Goal: Task Accomplishment & Management: Manage account settings

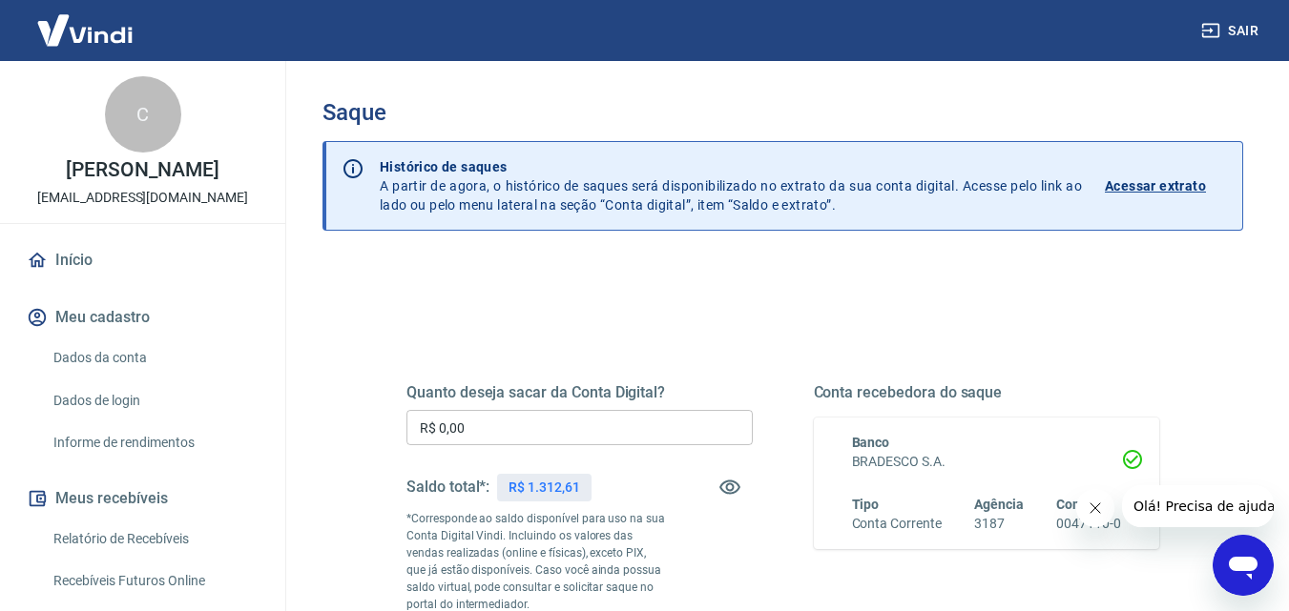
click at [472, 416] on input "R$ 0,00" at bounding box center [579, 427] width 346 height 35
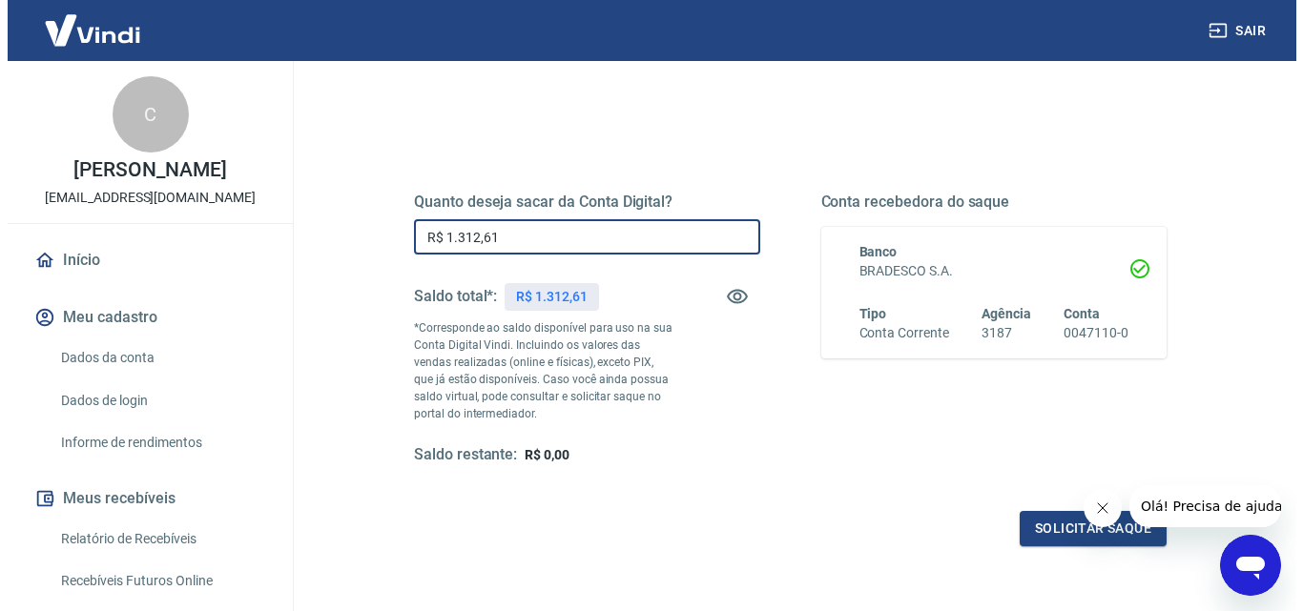
scroll to position [286, 0]
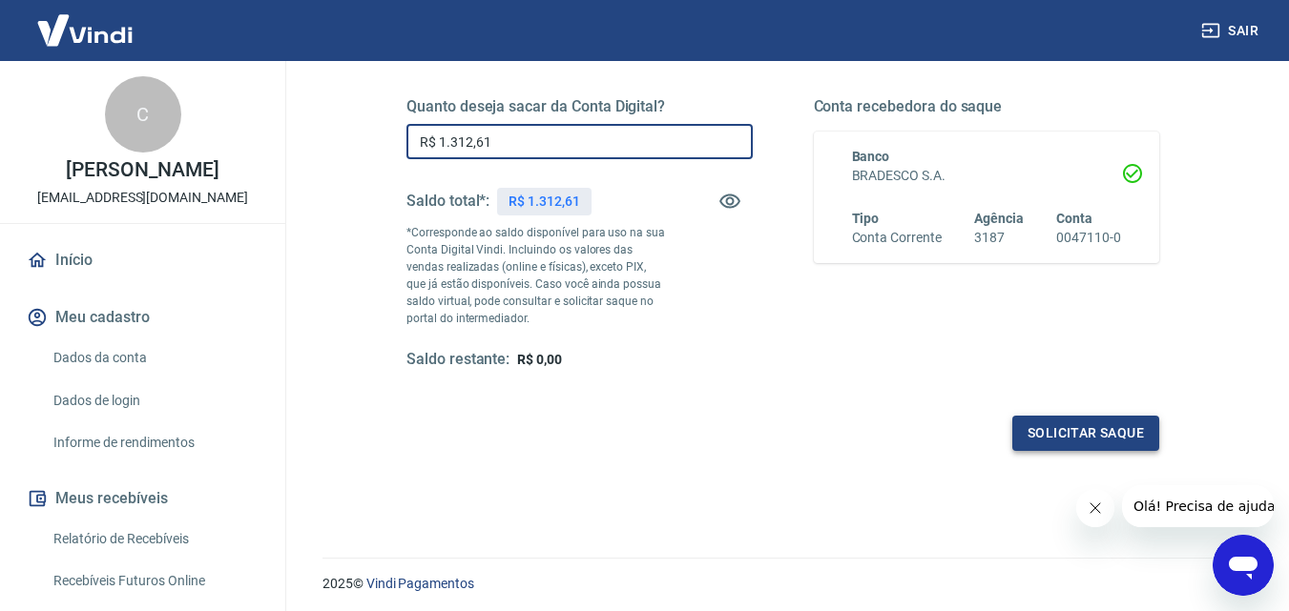
type input "R$ 1.312,61"
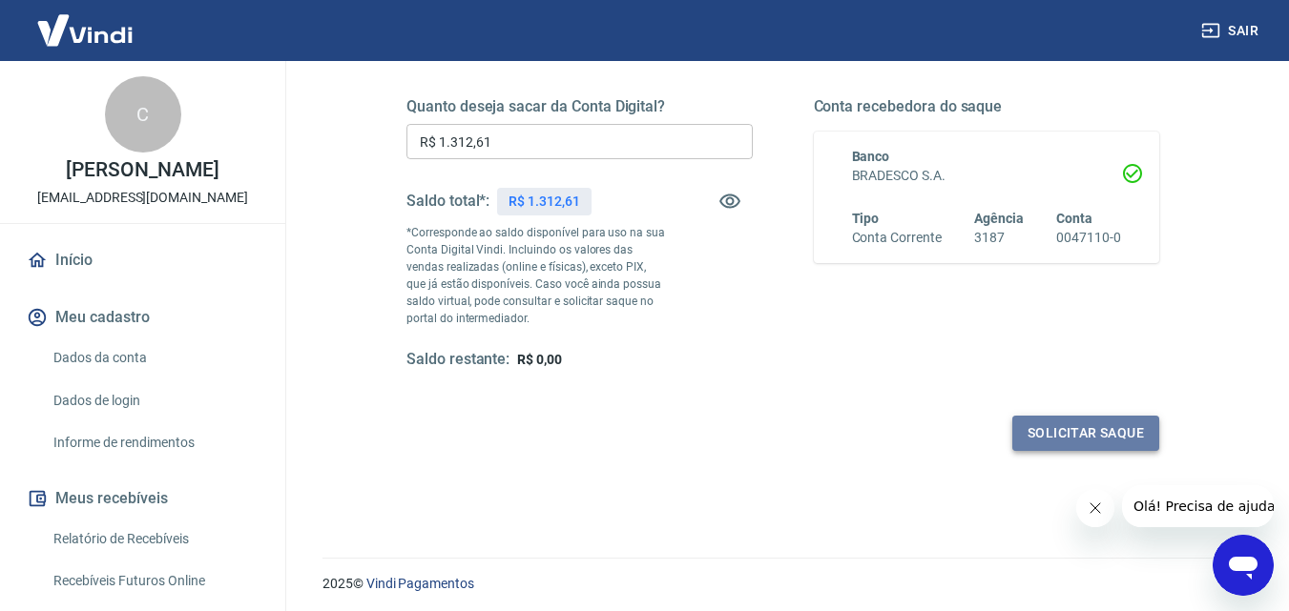
click at [1117, 433] on button "Solicitar saque" at bounding box center [1085, 433] width 147 height 35
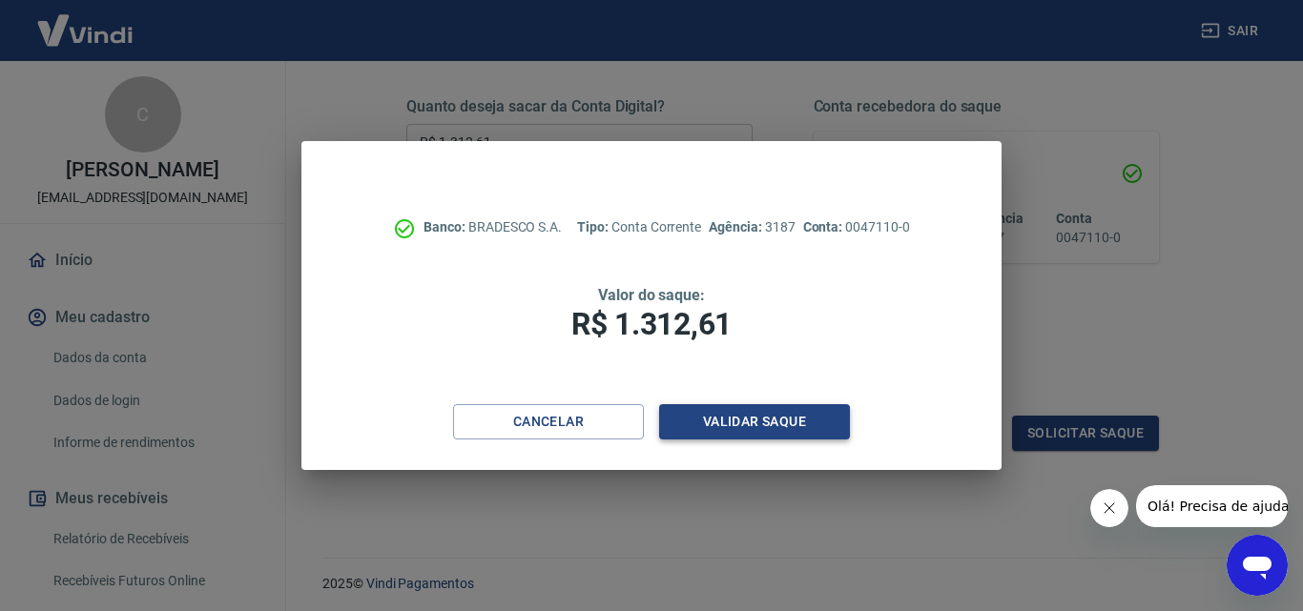
click at [715, 416] on button "Validar saque" at bounding box center [754, 421] width 191 height 35
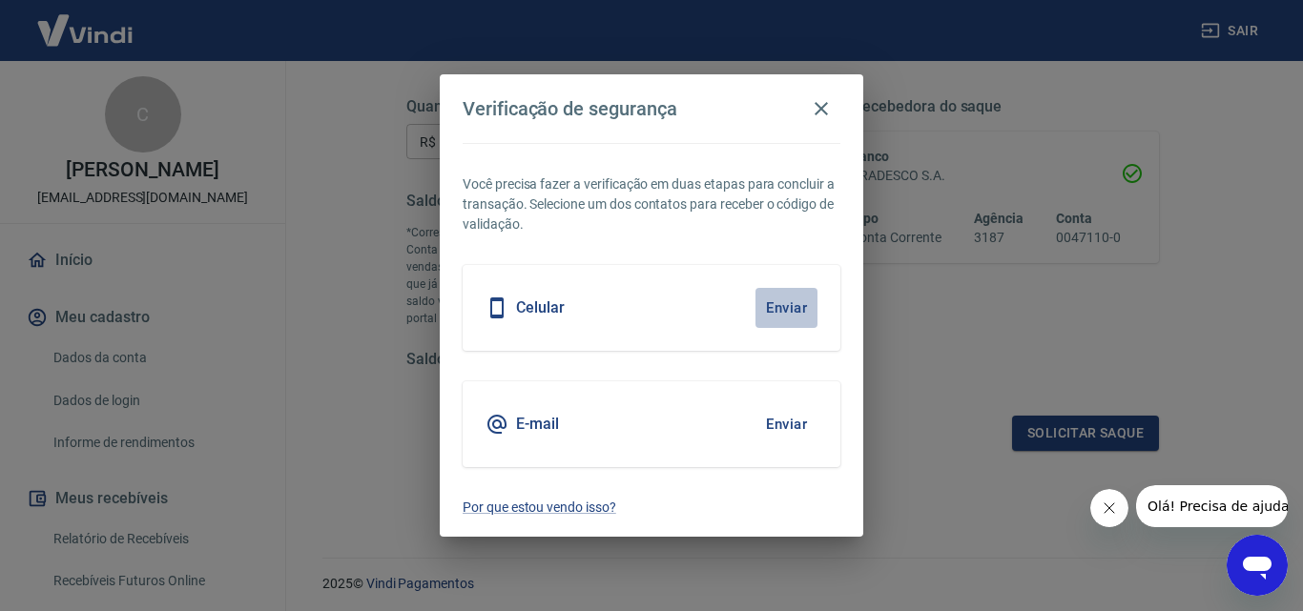
click at [793, 314] on button "Enviar" at bounding box center [787, 308] width 62 height 40
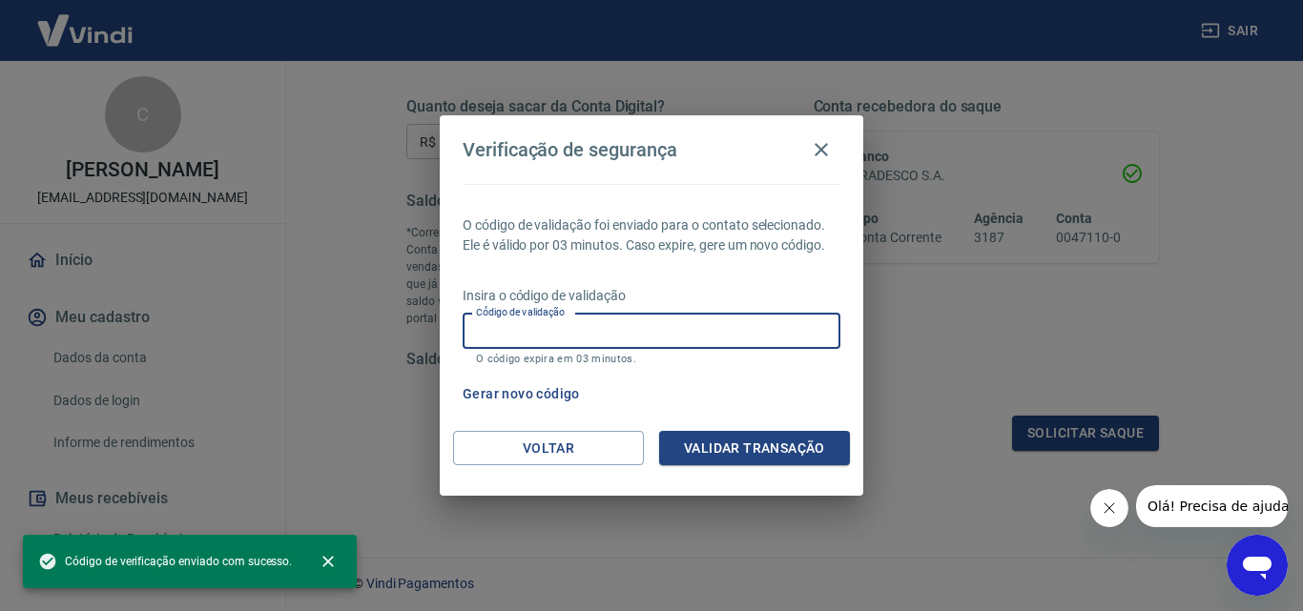
click at [672, 338] on input "Código de validação" at bounding box center [652, 331] width 378 height 35
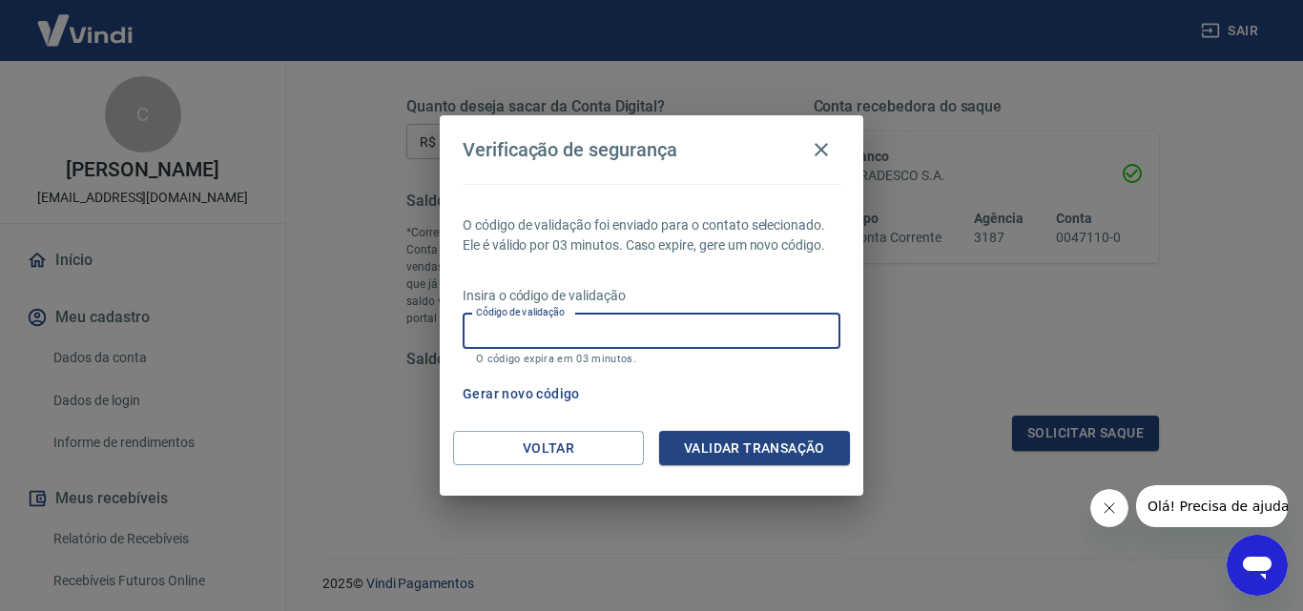
click at [775, 384] on div "Gerar novo código" at bounding box center [647, 394] width 385 height 35
click at [579, 328] on input "Código de validação" at bounding box center [652, 331] width 378 height 35
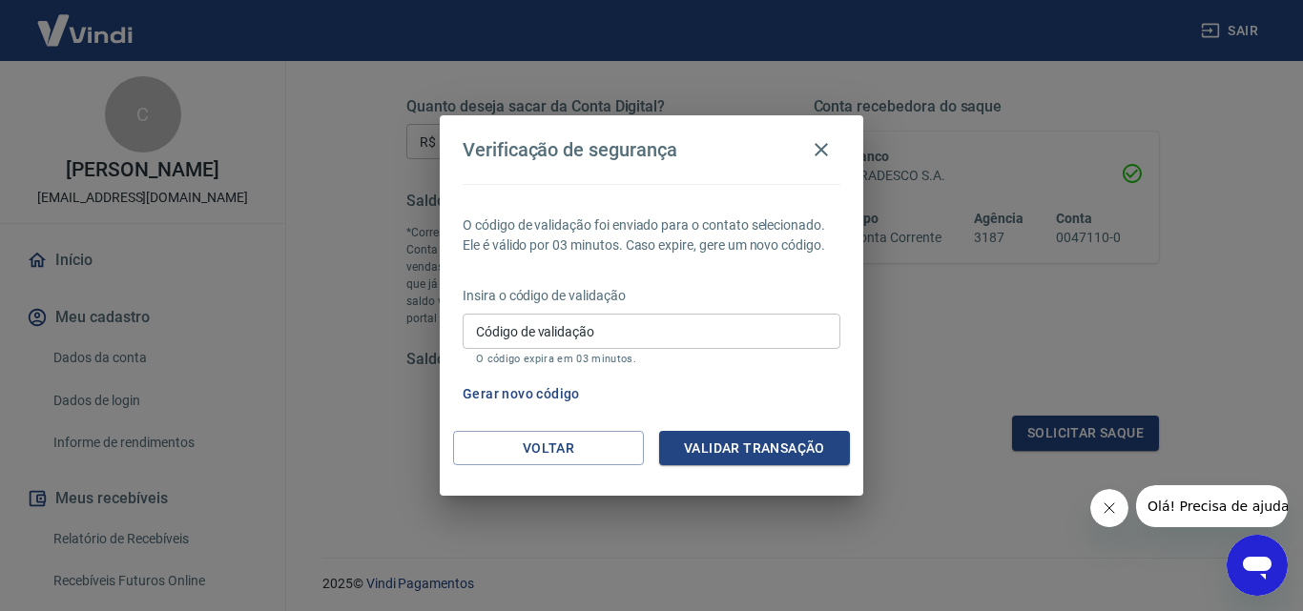
click at [773, 353] on p "O código expira em 03 minutos." at bounding box center [651, 359] width 351 height 12
click at [626, 339] on input "Código de validação" at bounding box center [652, 331] width 378 height 35
click at [825, 149] on icon "button" at bounding box center [821, 149] width 23 height 23
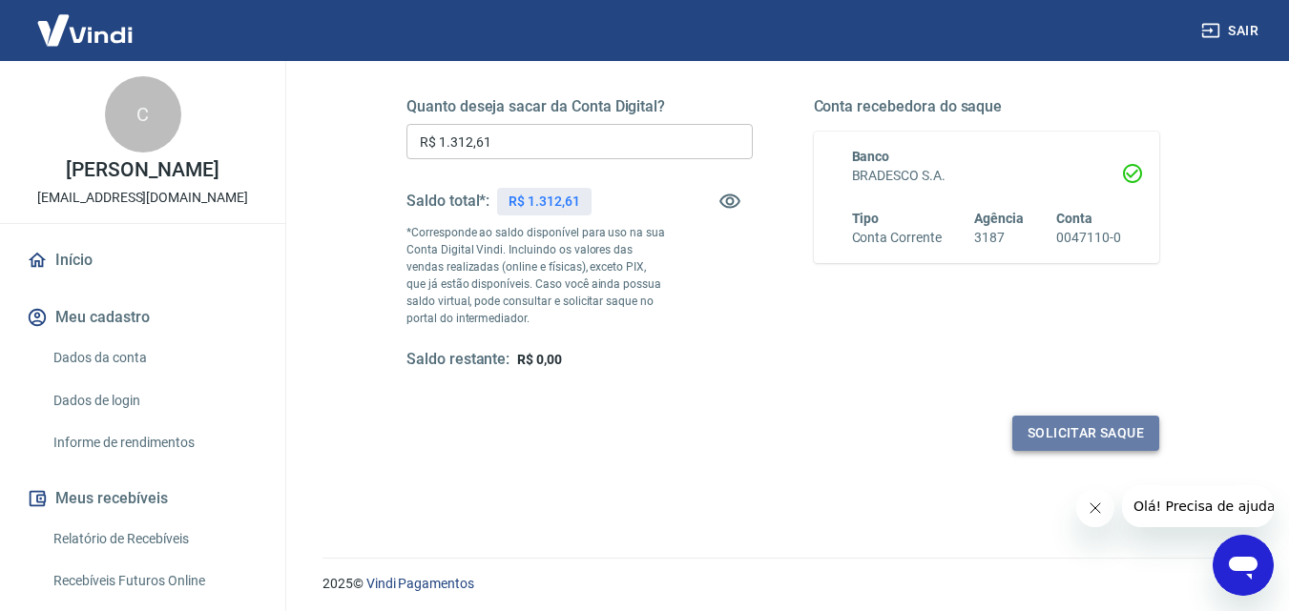
click at [1065, 426] on button "Solicitar saque" at bounding box center [1085, 433] width 147 height 35
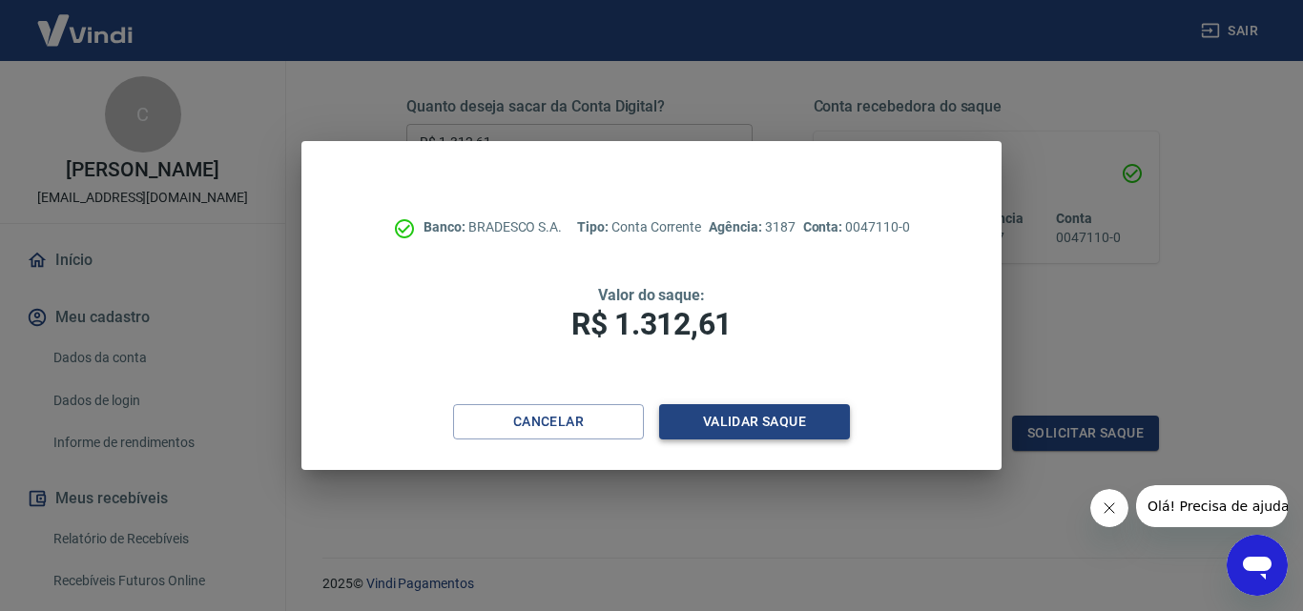
click at [752, 420] on button "Validar saque" at bounding box center [754, 421] width 191 height 35
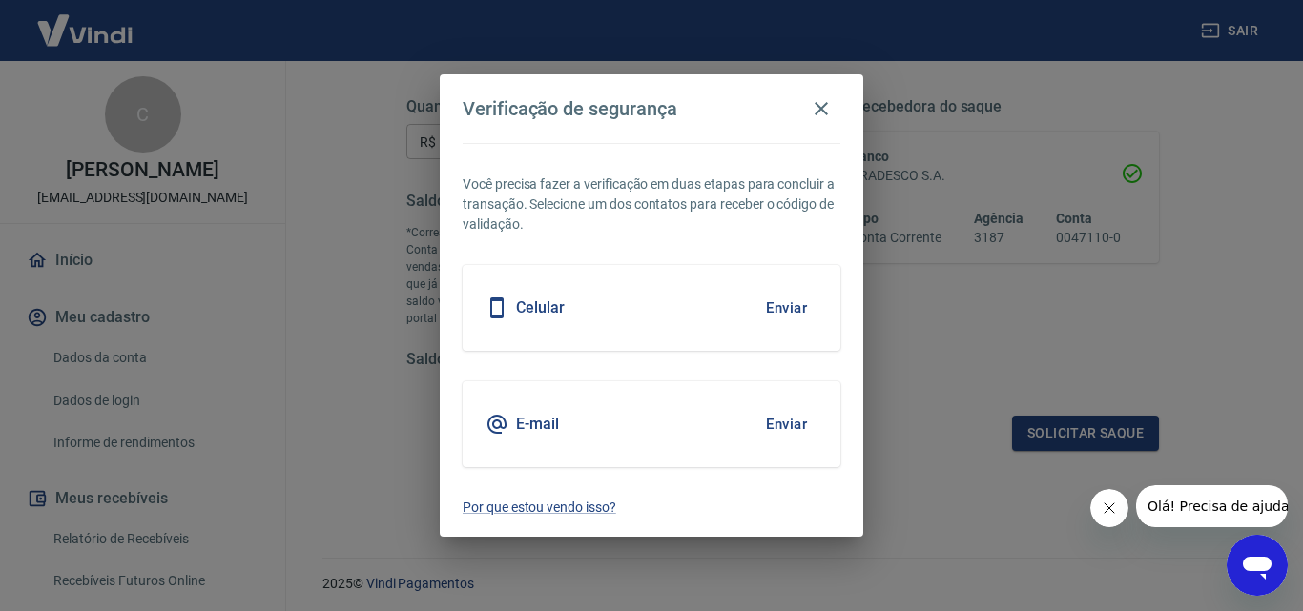
click at [490, 419] on icon at bounding box center [496, 424] width 19 height 19
click at [802, 415] on button "Enviar" at bounding box center [787, 424] width 62 height 40
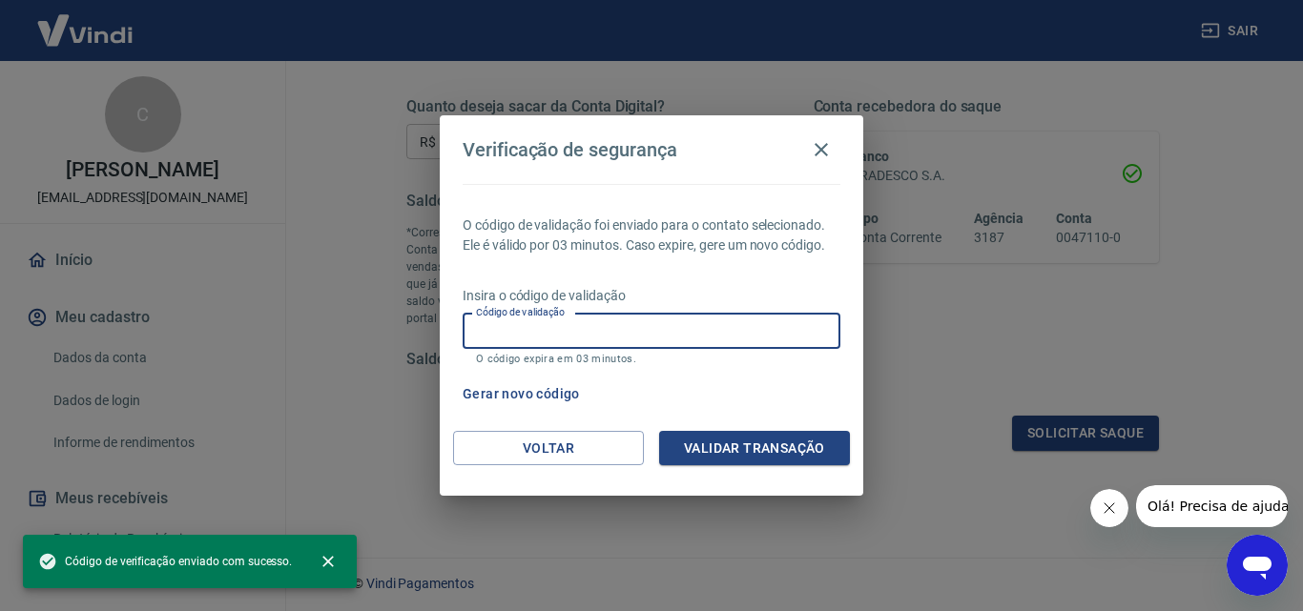
click at [604, 337] on input "Código de validação" at bounding box center [652, 331] width 378 height 35
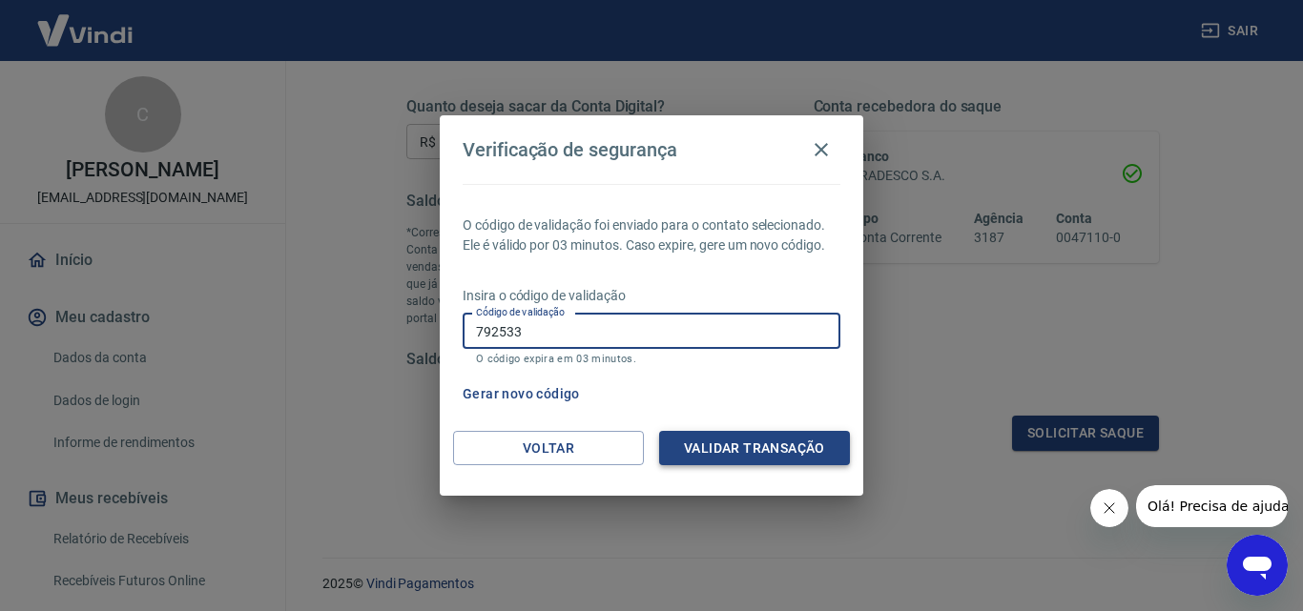
type input "792533"
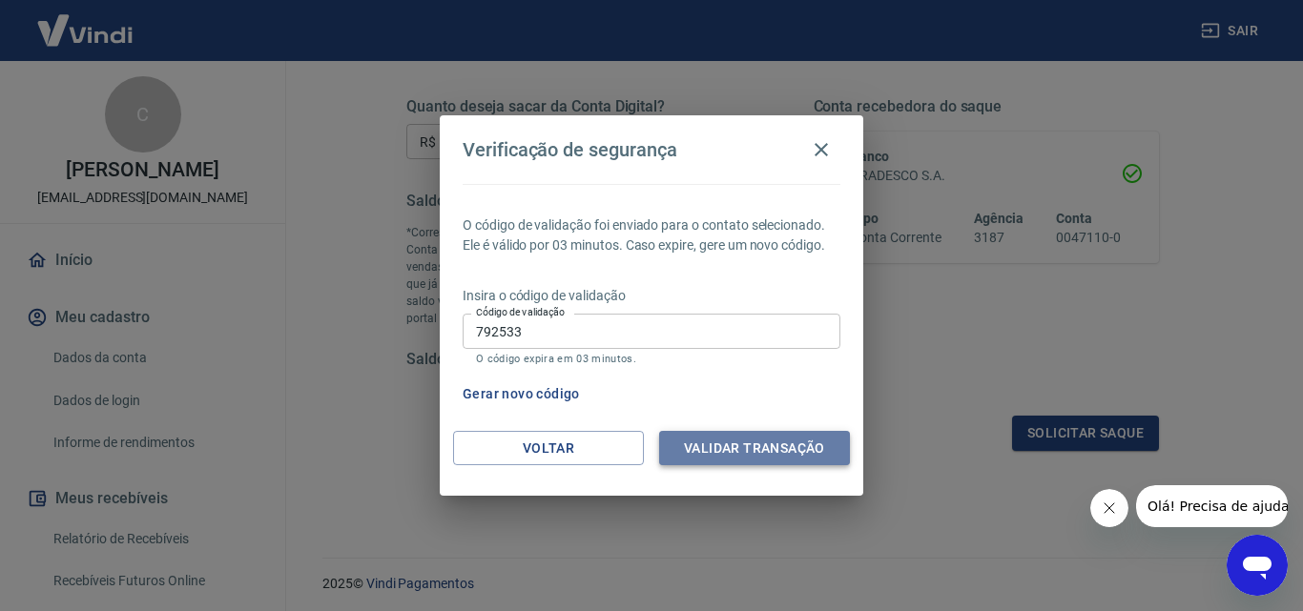
click at [758, 444] on button "Validar transação" at bounding box center [754, 448] width 191 height 35
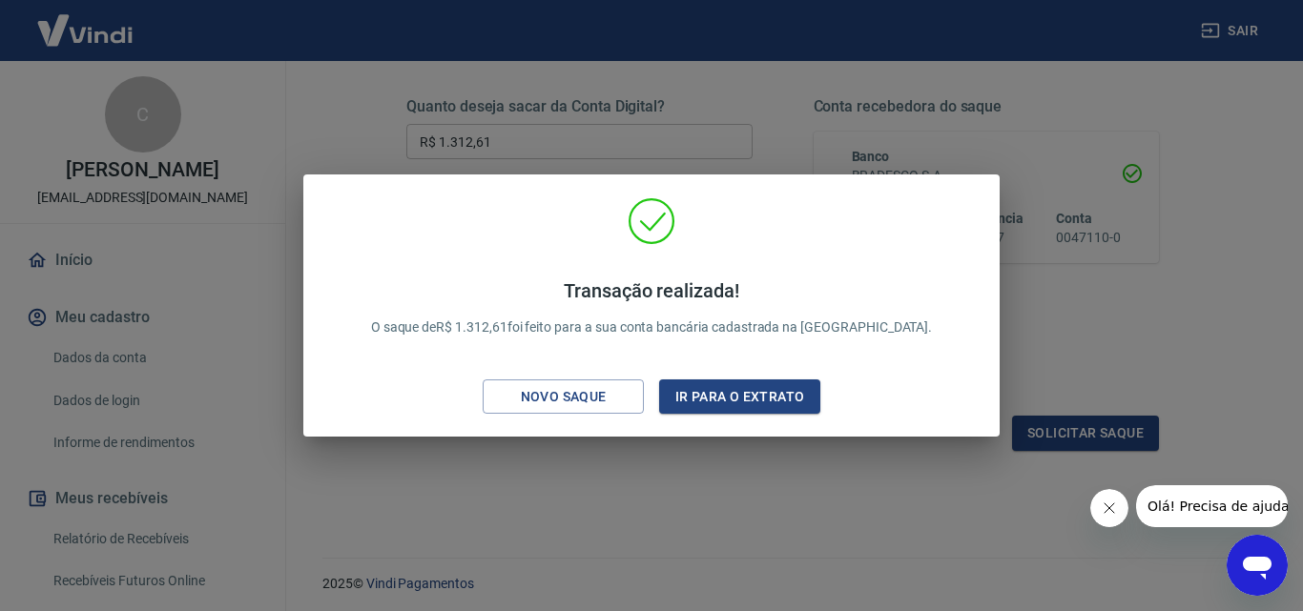
click at [727, 451] on div "Transação realizada! O saque de R$ 1.312,61 foi feito para a sua conta bancária…" at bounding box center [651, 305] width 1303 height 611
